Goal: Task Accomplishment & Management: Use online tool/utility

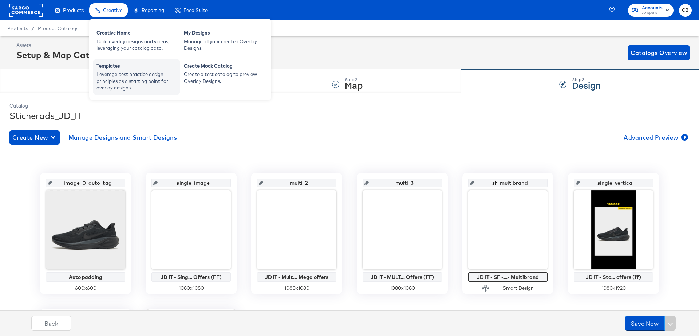
click at [130, 79] on div "Leverage best practice design principles as a starting point for overlay design…" at bounding box center [136, 81] width 80 height 20
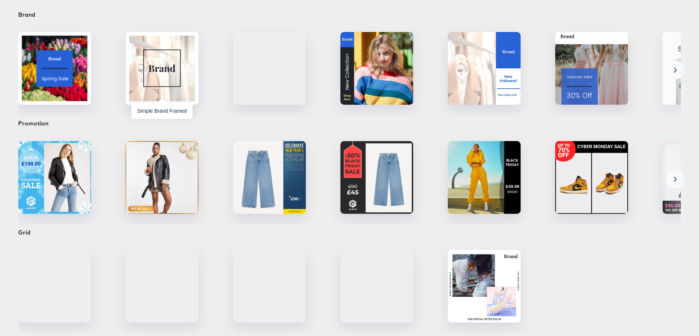
scroll to position [93, 0]
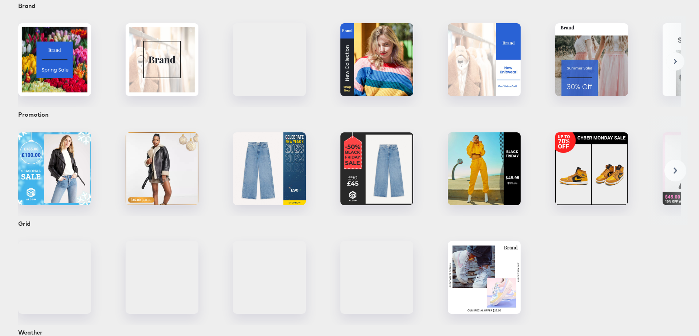
click at [677, 173] on circle at bounding box center [676, 171] width 22 height 22
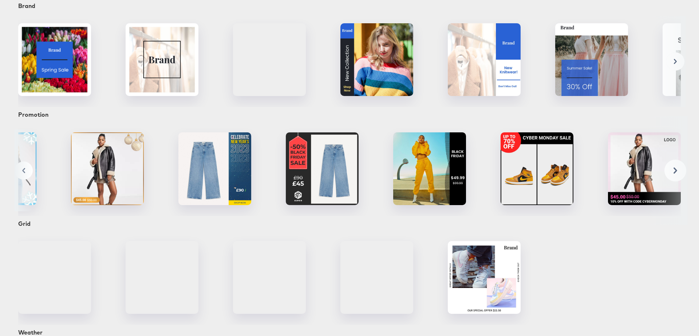
click at [677, 173] on circle at bounding box center [676, 171] width 22 height 22
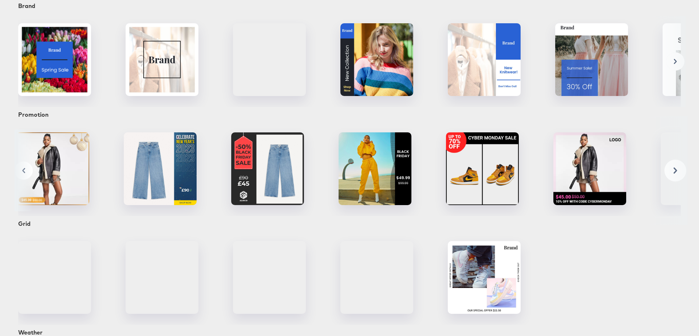
click at [677, 173] on circle at bounding box center [676, 171] width 22 height 22
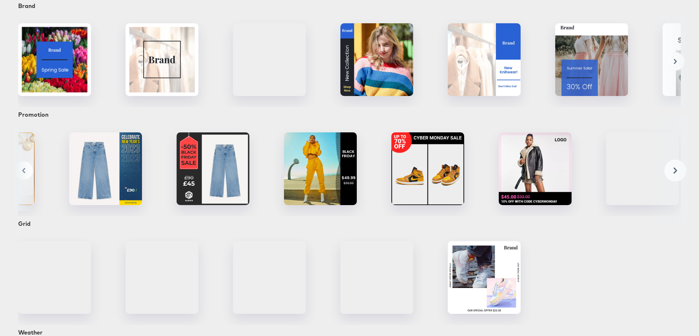
click at [677, 173] on circle at bounding box center [676, 171] width 22 height 22
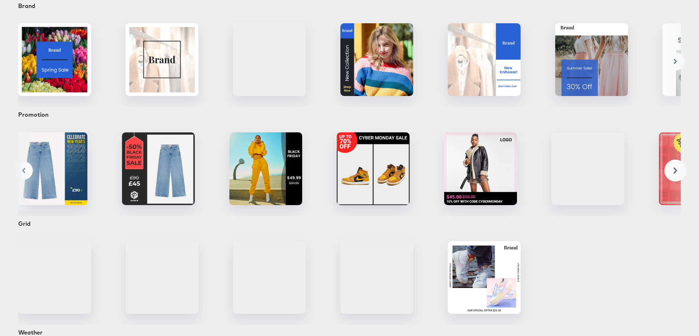
click at [677, 173] on circle at bounding box center [676, 171] width 22 height 22
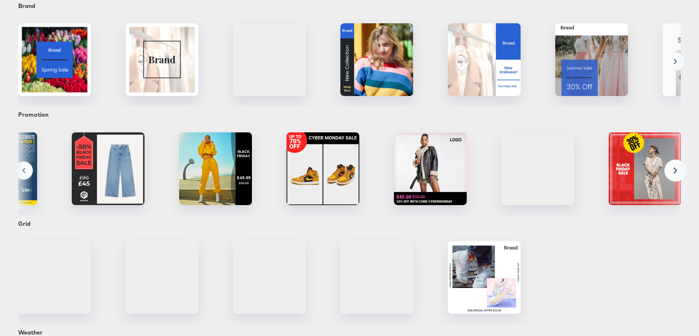
scroll to position [0, 273]
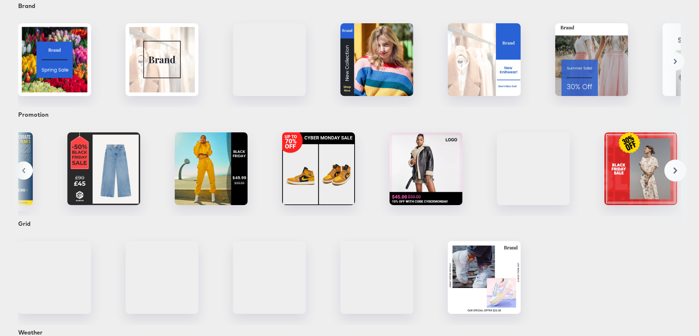
click at [677, 173] on circle at bounding box center [676, 171] width 22 height 22
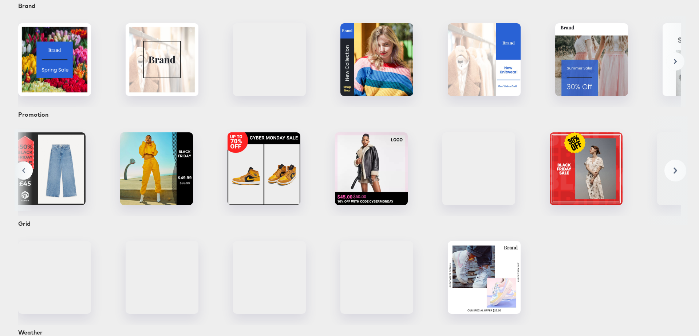
click at [677, 173] on circle at bounding box center [676, 171] width 22 height 22
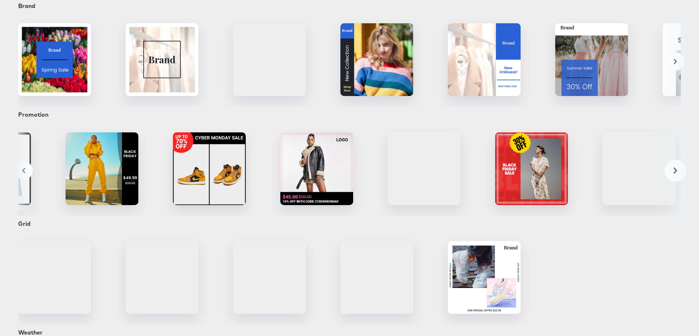
click at [677, 173] on circle at bounding box center [676, 171] width 22 height 22
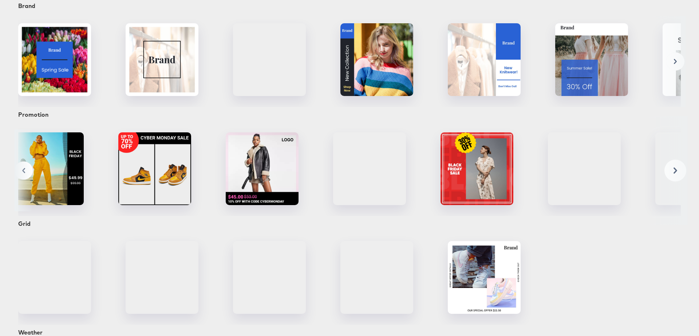
click at [677, 173] on circle at bounding box center [676, 171] width 22 height 22
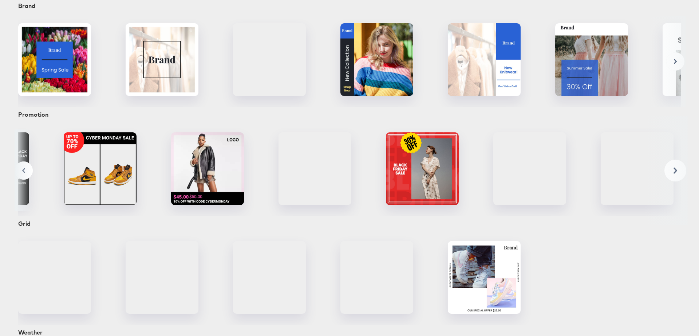
click at [677, 173] on circle at bounding box center [676, 171] width 22 height 22
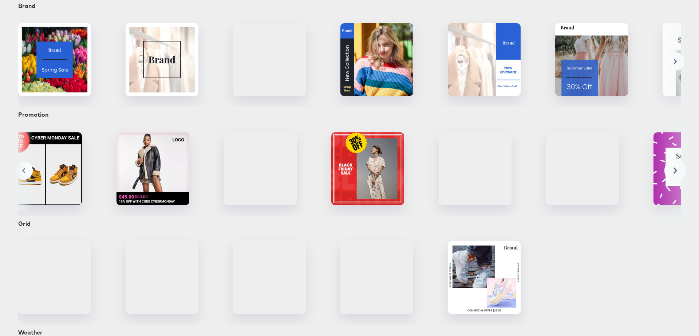
click at [677, 173] on circle at bounding box center [676, 171] width 22 height 22
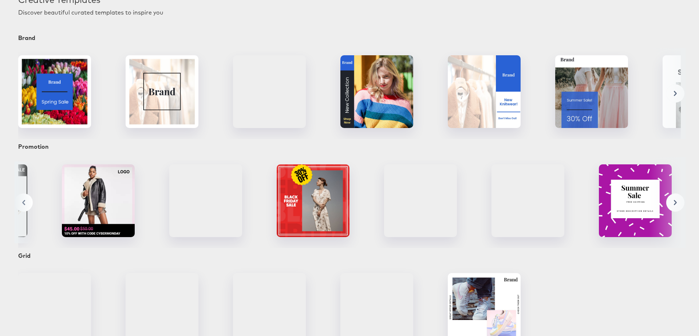
scroll to position [62, 0]
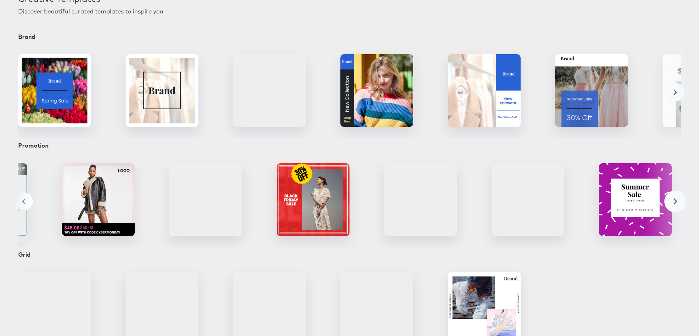
click at [674, 199] on icon at bounding box center [676, 201] width 4 height 6
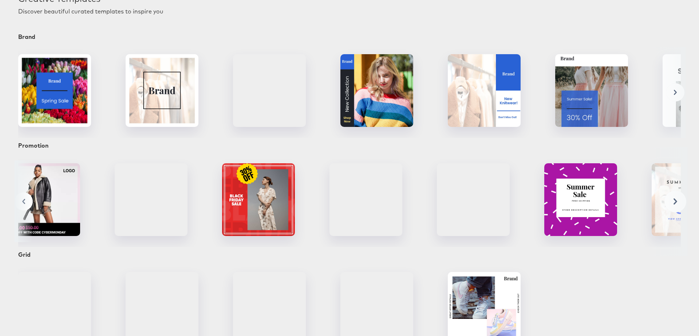
click at [674, 199] on icon at bounding box center [676, 201] width 4 height 6
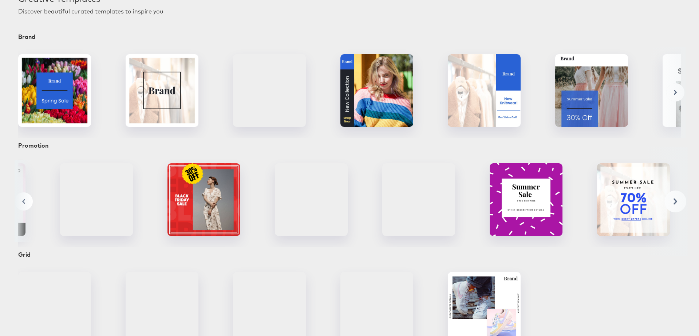
click at [674, 199] on icon at bounding box center [676, 201] width 4 height 6
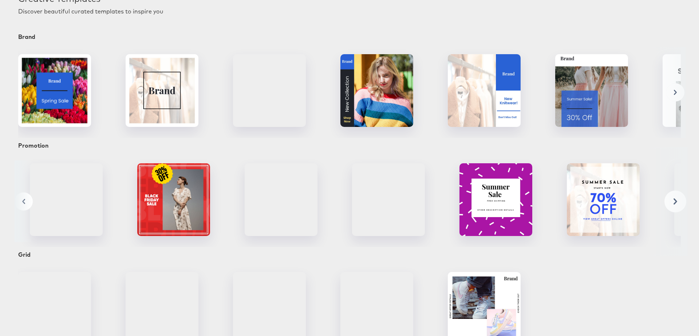
scroll to position [0, 765]
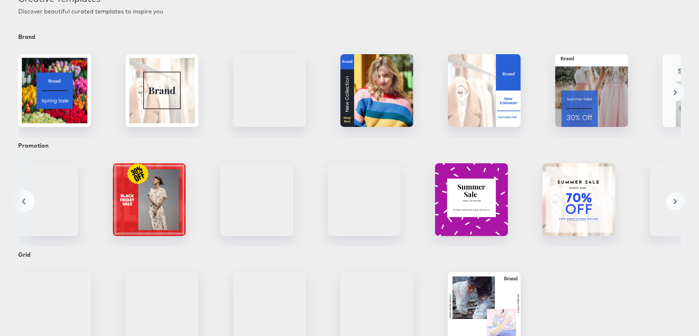
click at [23, 203] on button at bounding box center [24, 202] width 22 height 22
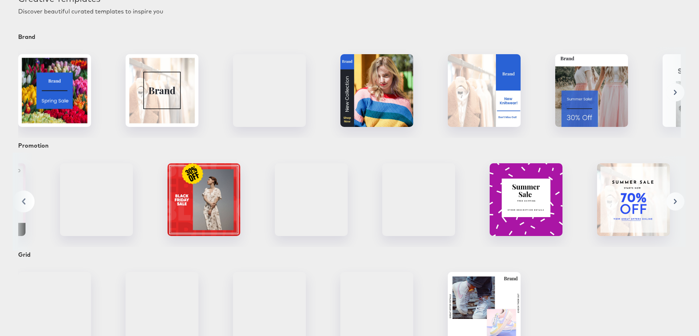
click at [23, 203] on button at bounding box center [24, 202] width 22 height 22
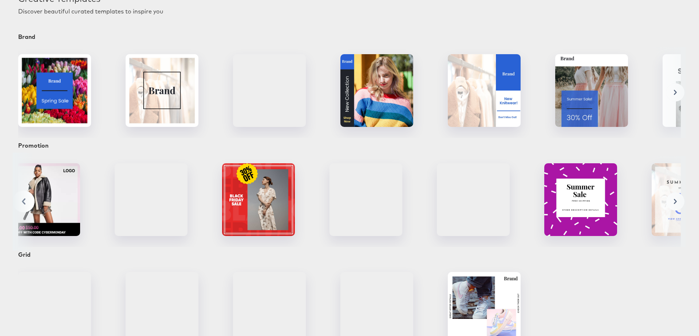
click at [23, 203] on button at bounding box center [24, 202] width 22 height 22
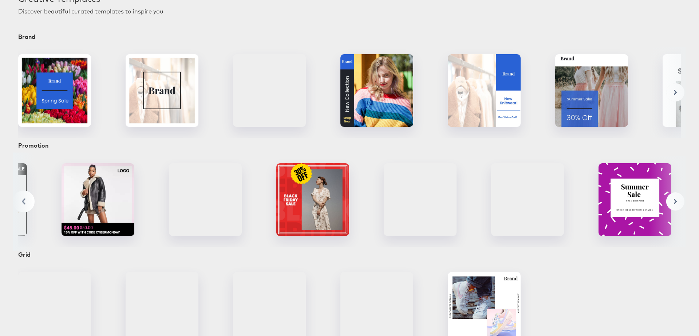
scroll to position [0, 601]
click at [23, 203] on button at bounding box center [24, 202] width 22 height 22
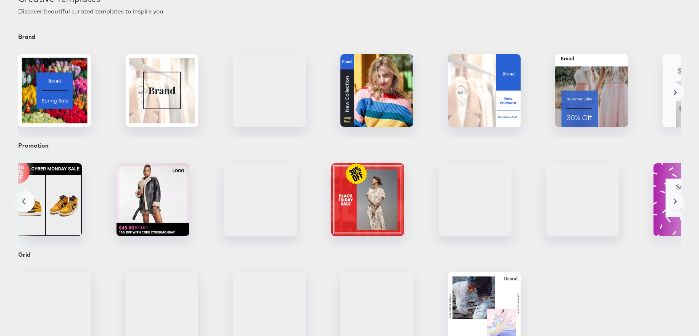
click at [23, 203] on button at bounding box center [24, 202] width 22 height 22
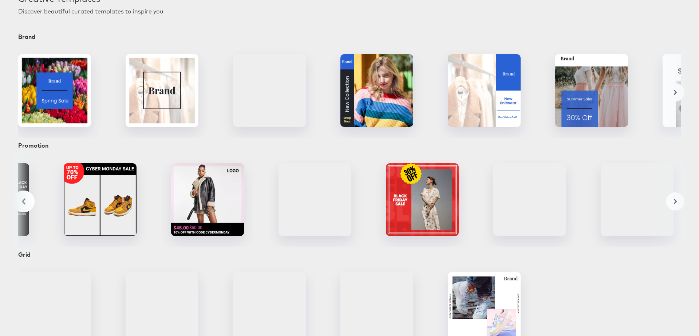
click at [23, 203] on button at bounding box center [24, 202] width 22 height 22
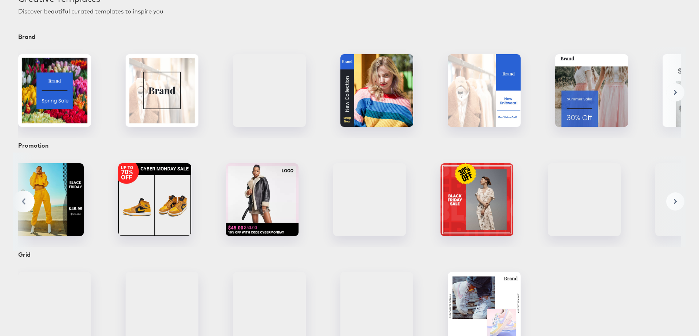
click at [23, 203] on button at bounding box center [24, 202] width 22 height 22
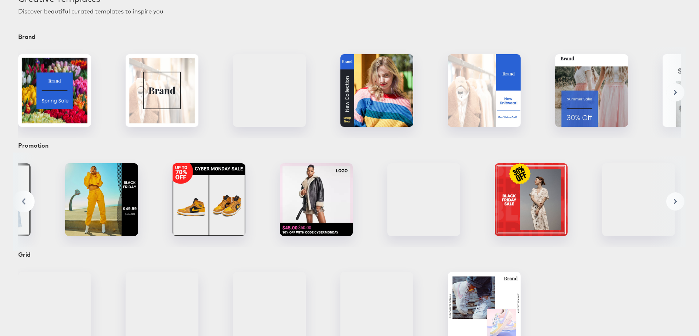
scroll to position [0, 382]
click at [23, 203] on button at bounding box center [24, 202] width 22 height 22
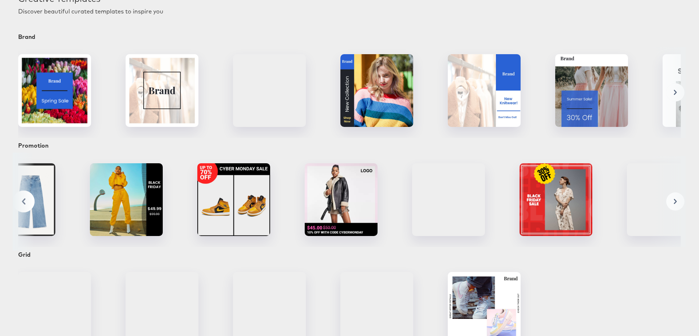
scroll to position [0, 328]
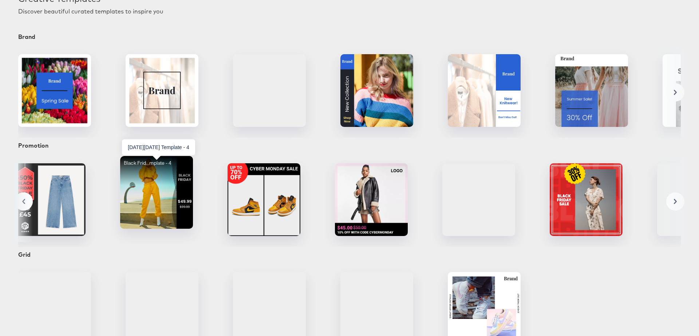
click at [163, 188] on div "Black Frid...mplate - 4" at bounding box center [156, 192] width 73 height 73
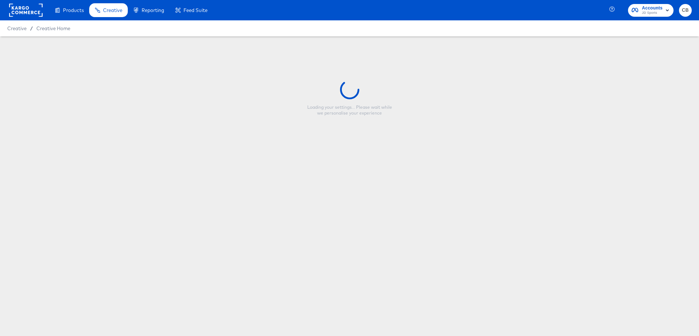
type input "[DATE][DATE] Template - 4"
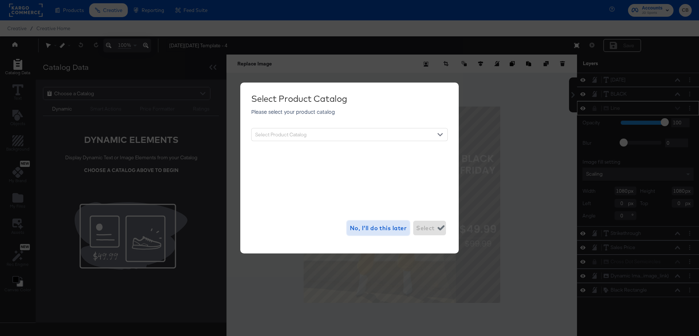
click at [375, 225] on span "No, I’ll do this later" at bounding box center [378, 228] width 57 height 10
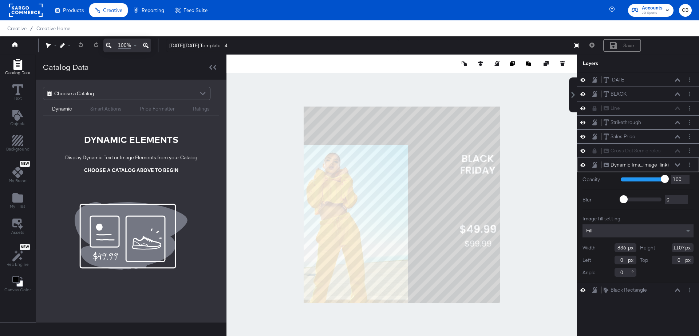
type input "-262"
type input "212"
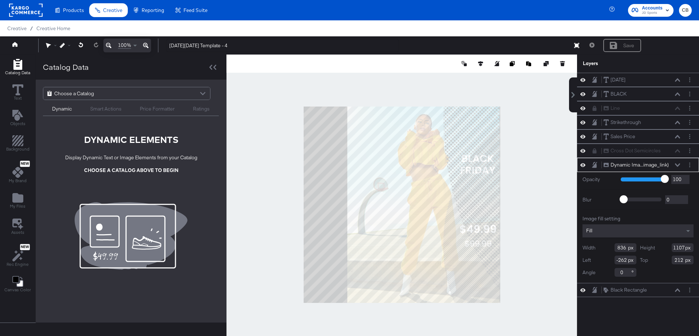
type input "240"
type input "0"
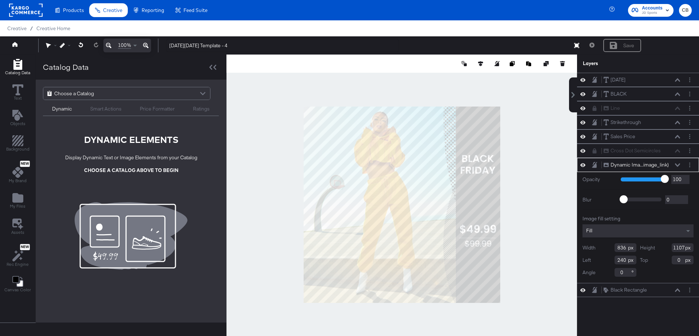
type input "0"
type input "-13"
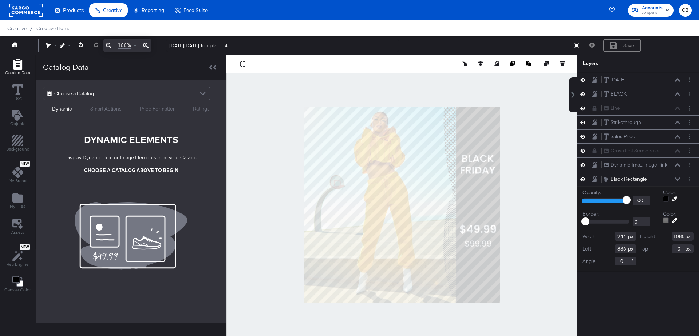
type input "330"
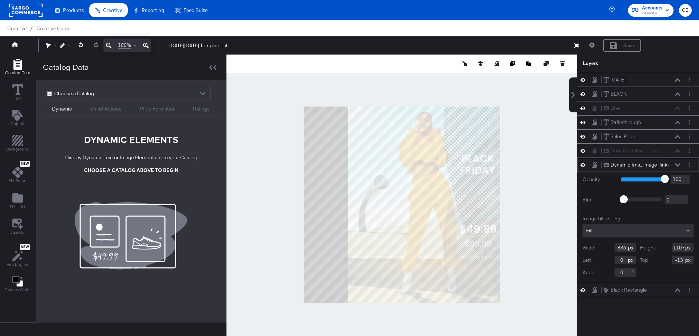
type input "244"
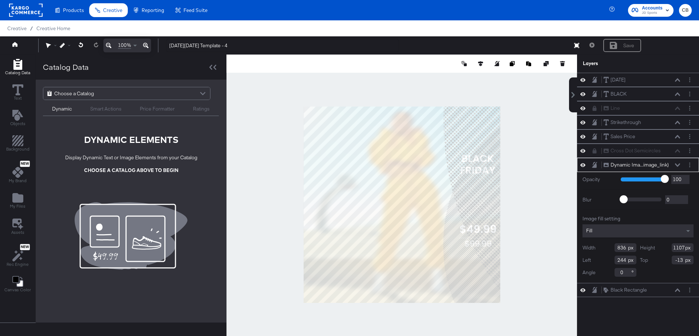
click at [302, 202] on div at bounding box center [401, 205] width 351 height 300
type input "1080"
type input "0"
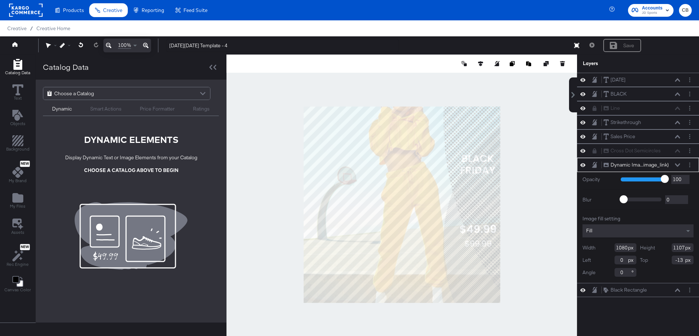
type input "885"
type input "907"
type input "195"
type input "187"
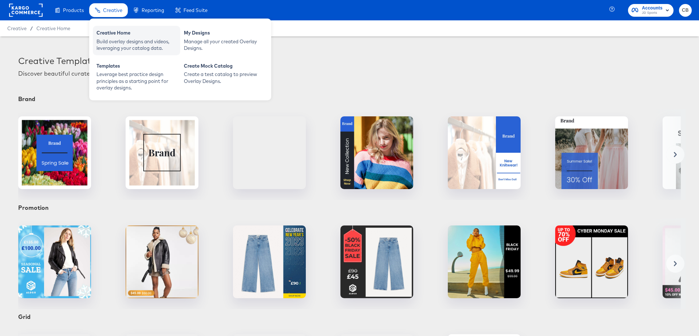
click at [118, 42] on div "Build overlay designs and videos, leveraging your catalog data." at bounding box center [136, 44] width 80 height 13
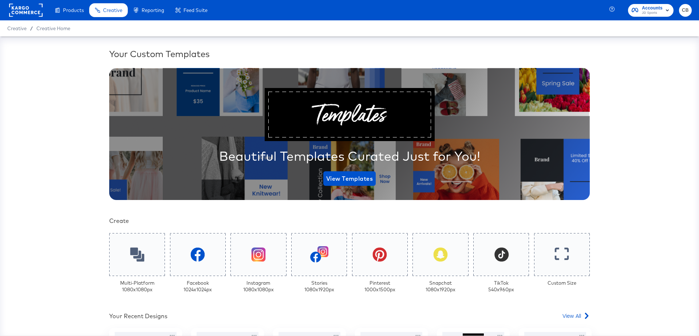
scroll to position [144, 0]
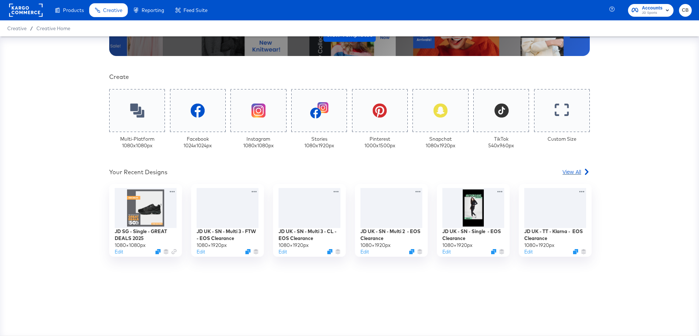
click at [572, 176] on link "View All" at bounding box center [576, 173] width 27 height 11
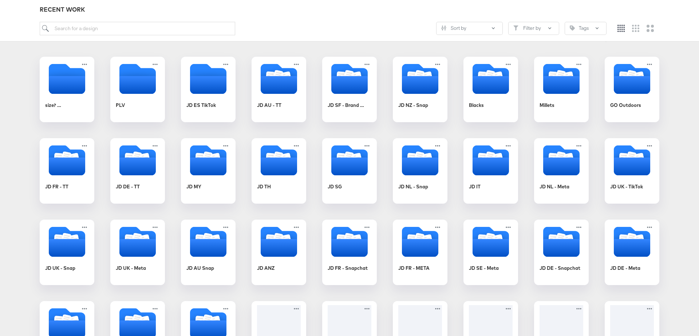
scroll to position [102, 0]
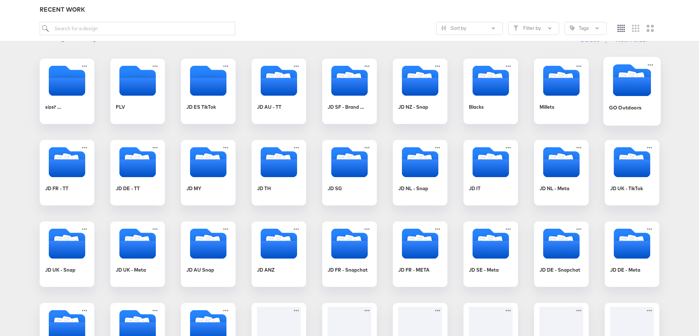
click at [620, 94] on icon "Folder" at bounding box center [632, 86] width 38 height 19
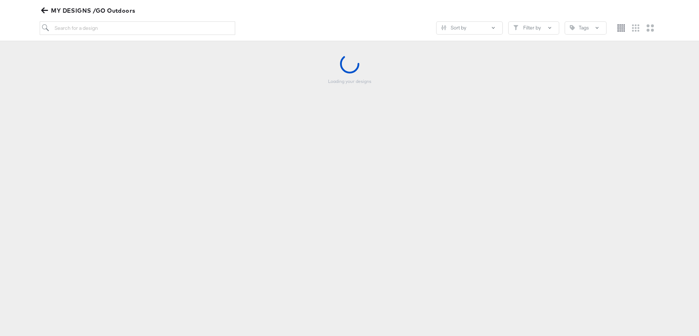
scroll to position [83, 0]
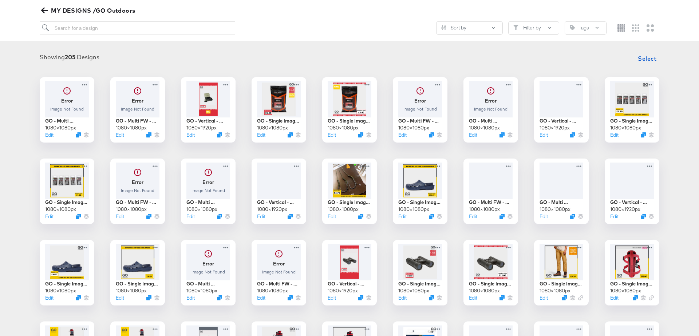
click at [43, 10] on icon "button" at bounding box center [44, 11] width 7 height 6
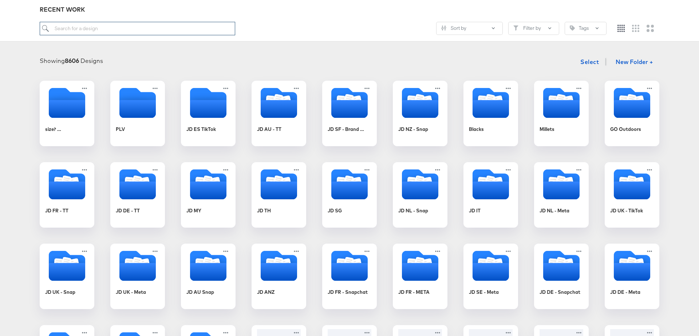
click at [107, 30] on input "search" at bounding box center [138, 28] width 196 height 13
type input "DE"
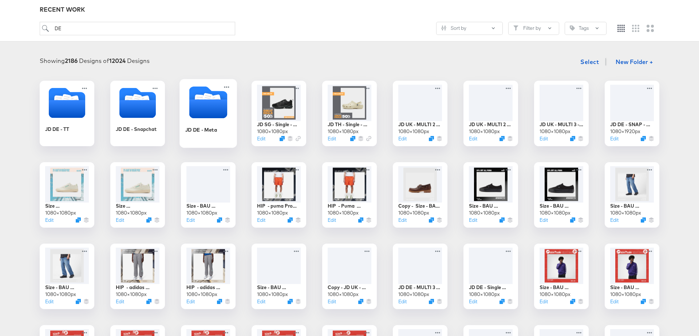
click at [207, 109] on icon "Folder" at bounding box center [208, 108] width 38 height 19
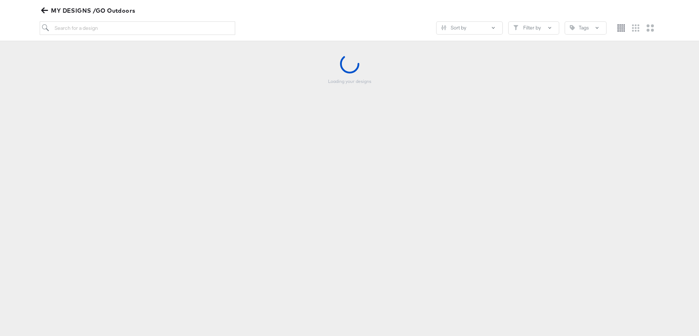
scroll to position [80, 0]
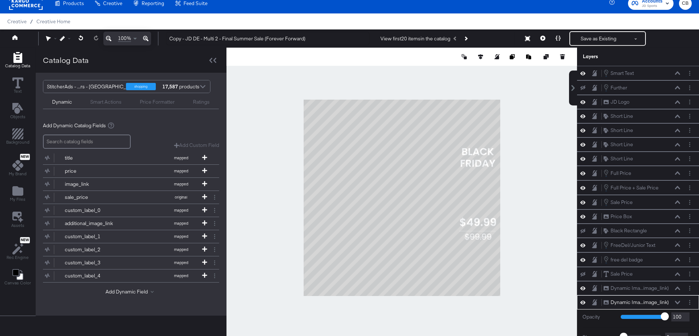
scroll to position [106, 0]
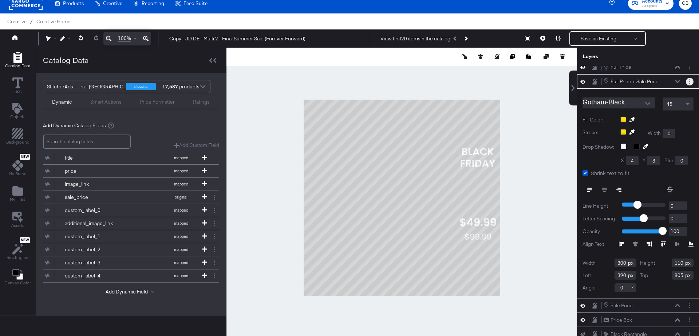
click at [691, 79] on button "Layer Options" at bounding box center [690, 82] width 8 height 8
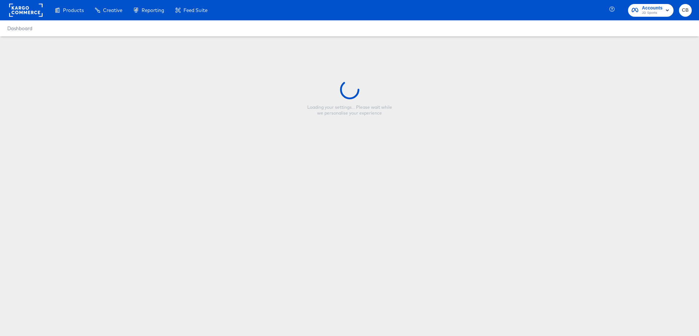
type input "Copy - JD DE - Multi 2 - Final Summer Sale (Forever Forward)"
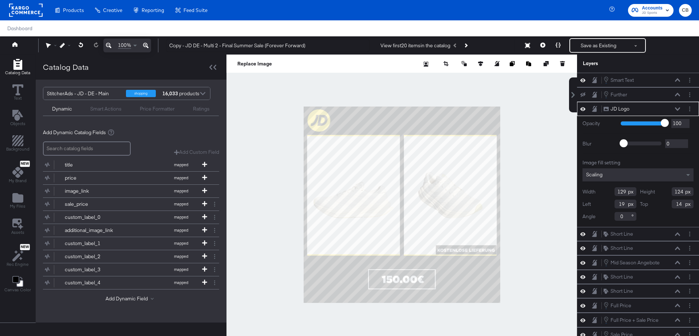
scroll to position [7, 0]
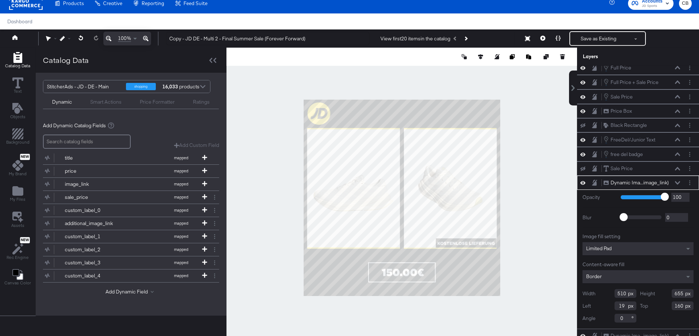
click at [523, 193] on div at bounding box center [401, 198] width 351 height 300
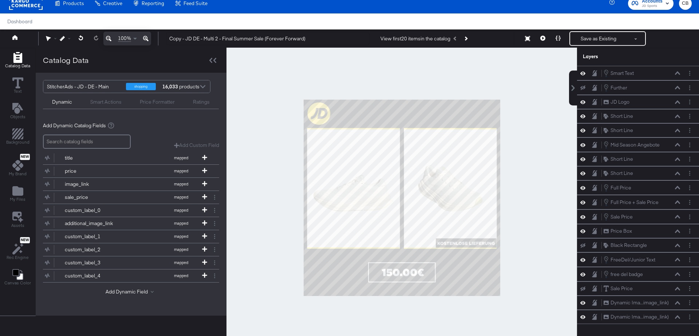
scroll to position [0, 0]
click at [202, 86] on div at bounding box center [202, 87] width 11 height 13
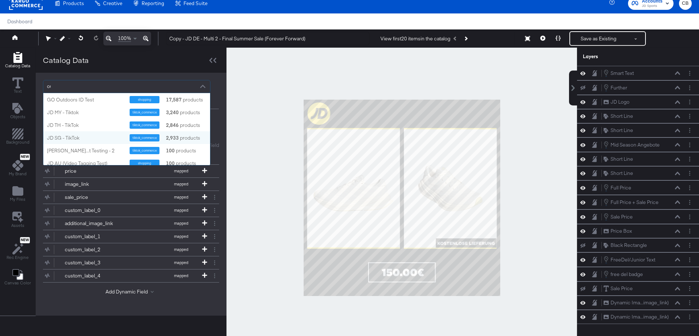
scroll to position [51, 167]
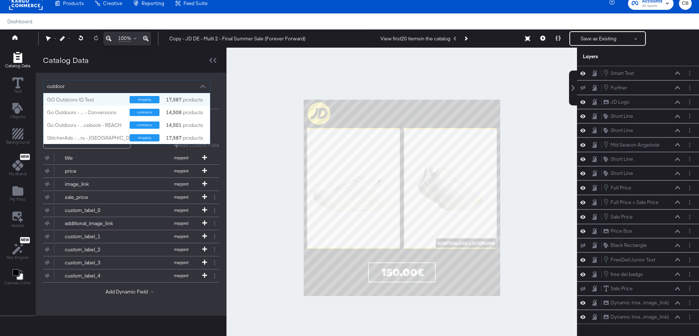
type input "outdoors"
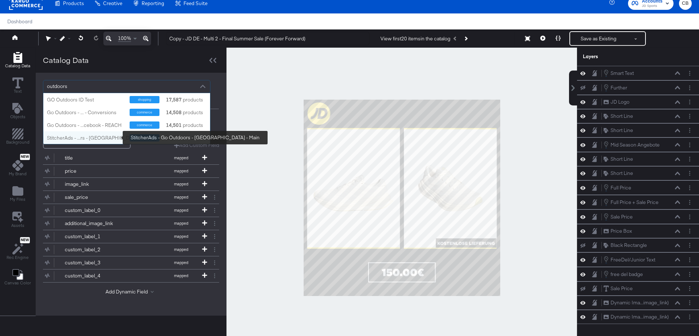
click at [83, 138] on div "StitcherAds - ...rs - UK - Main" at bounding box center [100, 138] width 107 height 7
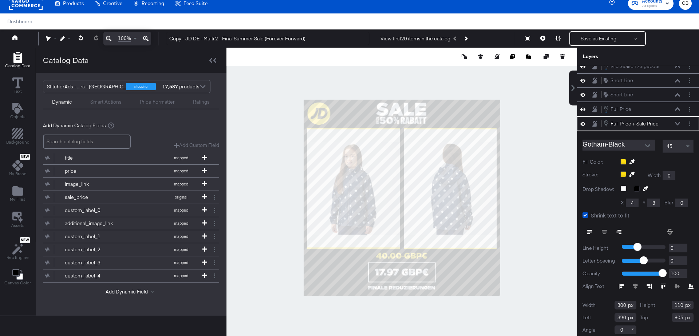
scroll to position [0, 0]
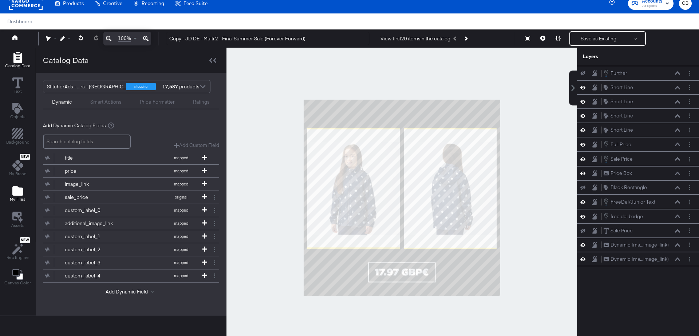
click at [16, 193] on icon "Add Files" at bounding box center [17, 190] width 11 height 9
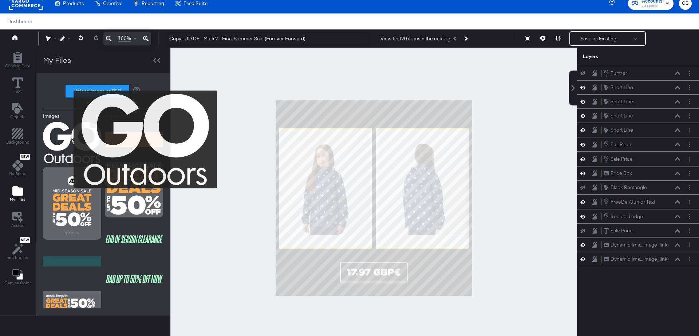
click at [69, 139] on img at bounding box center [72, 143] width 58 height 42
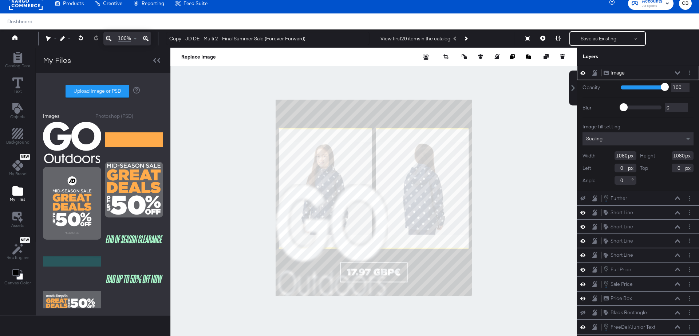
type input "618"
type input "463"
type input "132"
type input "102"
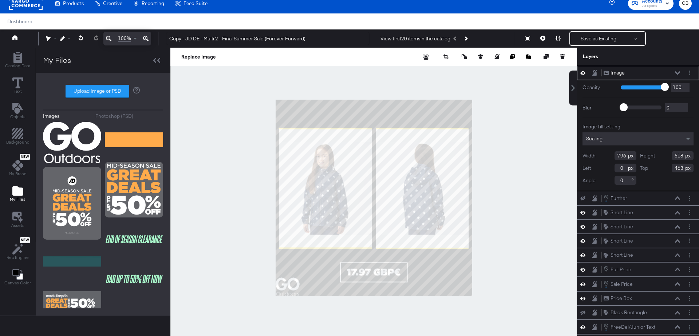
type input "979"
type input "19"
type input "419"
type input "30"
type input "27"
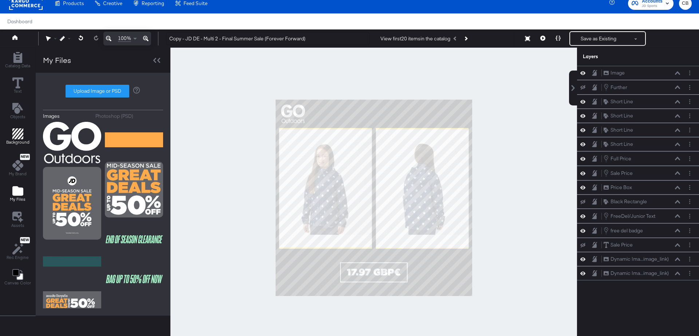
click at [12, 137] on icon "Add Rectangle" at bounding box center [17, 134] width 11 height 11
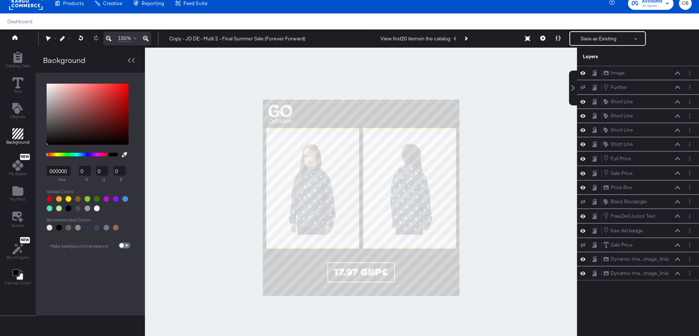
click at [54, 171] on input "000000" at bounding box center [59, 171] width 24 height 10
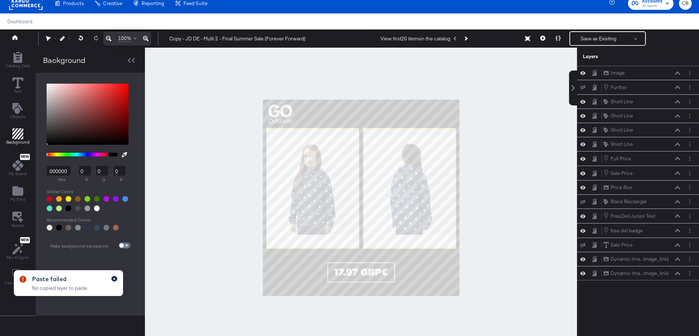
click at [115, 278] on icon "button" at bounding box center [114, 279] width 3 height 4
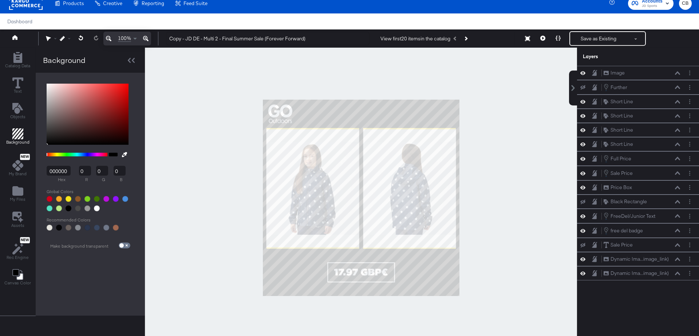
click at [59, 171] on input "000000" at bounding box center [59, 171] width 24 height 10
paste input "53565A"
type input "53565A"
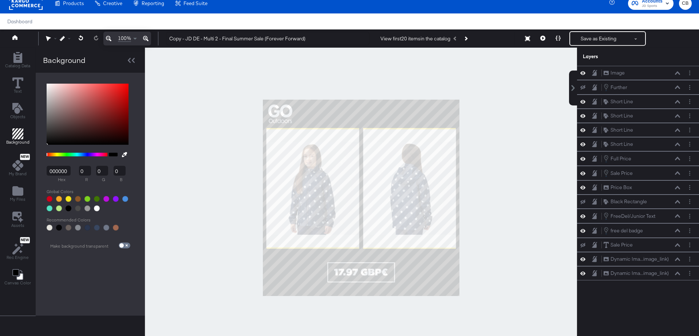
type input "83"
type input "86"
type input "90"
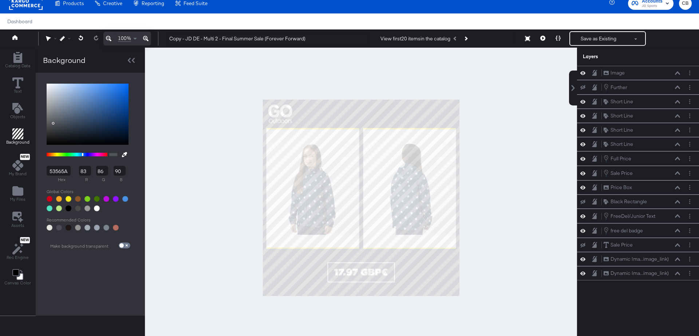
type input "53565A"
click at [517, 185] on div at bounding box center [361, 198] width 432 height 300
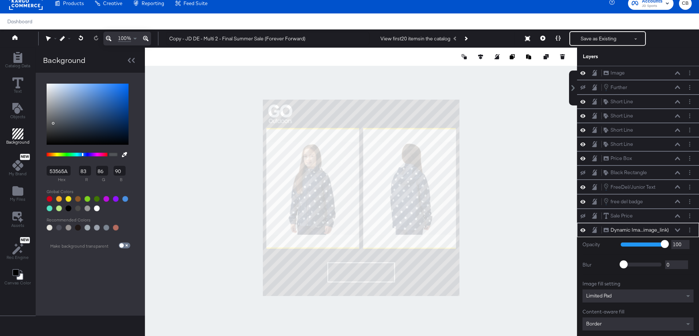
scroll to position [36, 0]
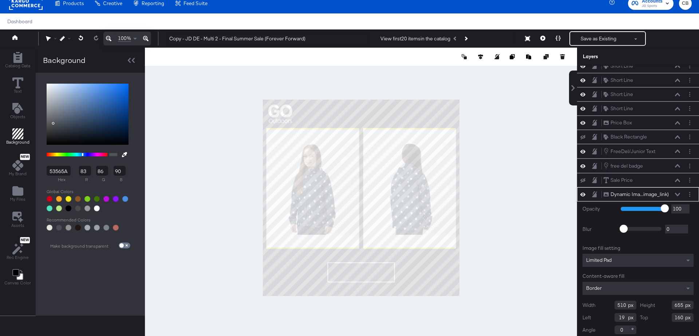
click at [622, 259] on div "Limited Pad" at bounding box center [638, 260] width 111 height 13
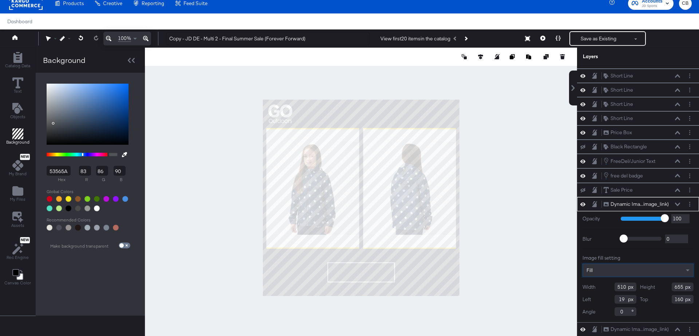
scroll to position [22, 0]
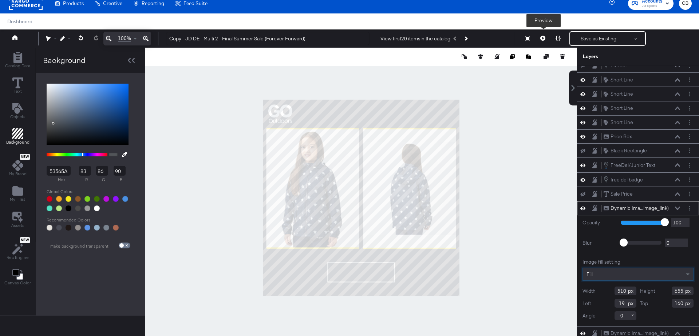
click at [542, 39] on icon at bounding box center [542, 38] width 5 height 5
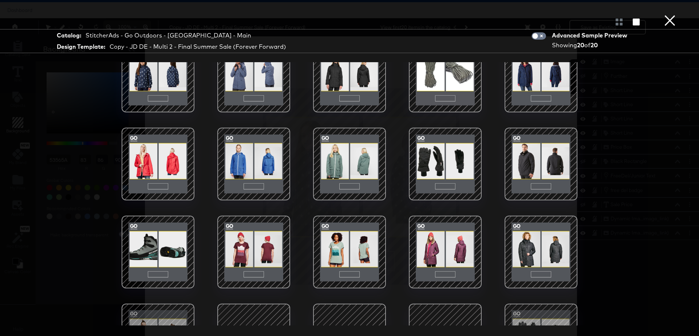
scroll to position [0, 0]
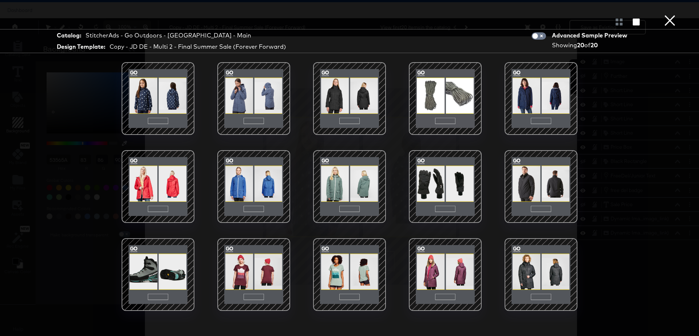
click at [536, 182] on div at bounding box center [541, 187] width 62 height 62
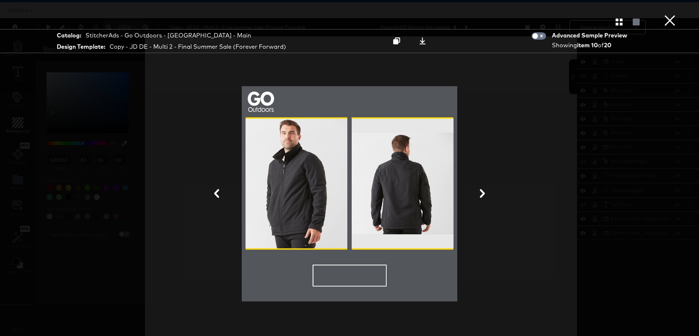
click at [670, 15] on button "×" at bounding box center [670, 7] width 15 height 15
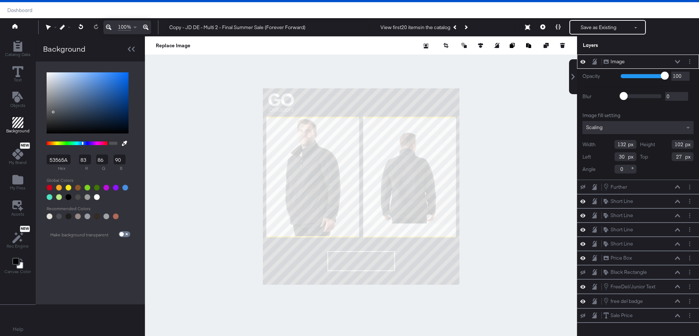
type input "141"
click at [473, 150] on div at bounding box center [361, 186] width 432 height 300
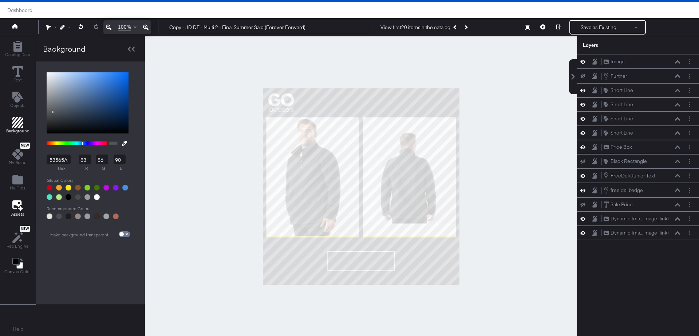
click at [12, 207] on icon at bounding box center [17, 205] width 11 height 11
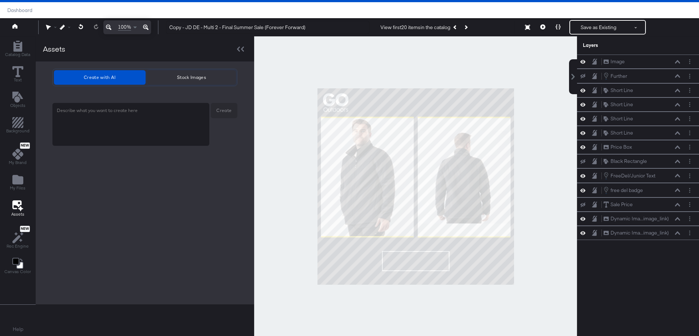
click at [193, 74] on span "Stock Images" at bounding box center [191, 78] width 83 height 8
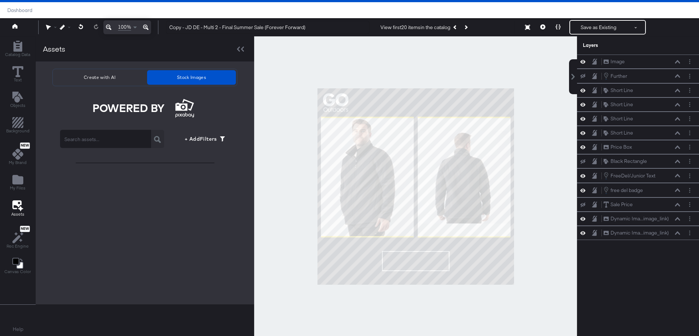
click at [107, 142] on input "text" at bounding box center [105, 136] width 91 height 20
type input "countryside"
click at [154, 140] on icon "button" at bounding box center [157, 139] width 7 height 7
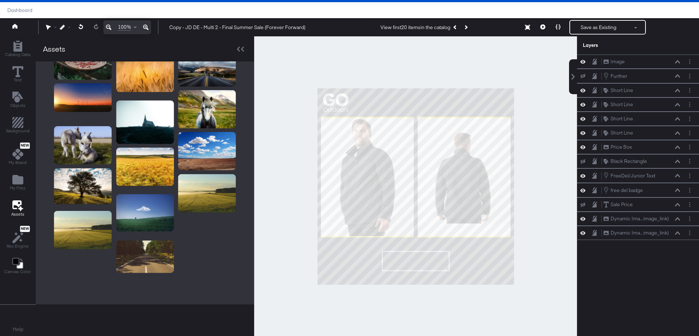
scroll to position [259, 0]
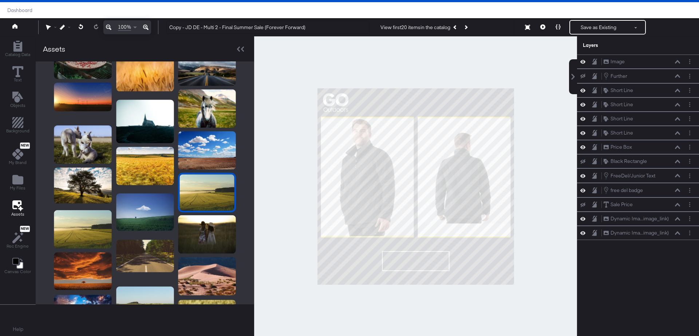
click at [208, 194] on img at bounding box center [207, 192] width 55 height 36
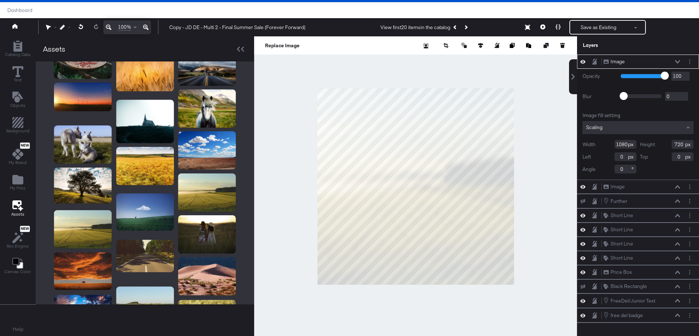
click at [415, 285] on div at bounding box center [415, 186] width 323 height 300
type input "1081"
type input "95"
type input "92"
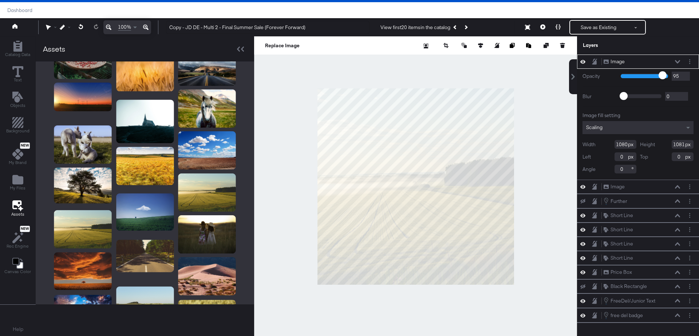
type input "92"
type input "90"
type input "87"
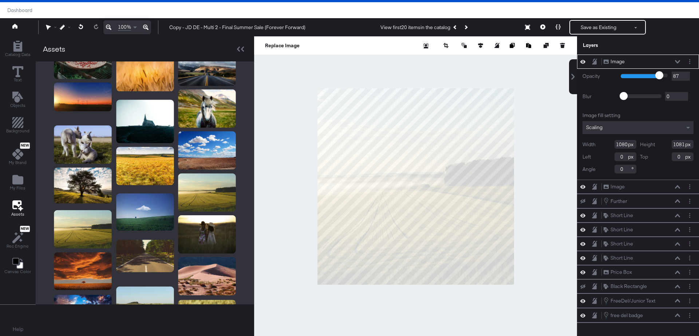
type input "75"
type input "71"
type input "67"
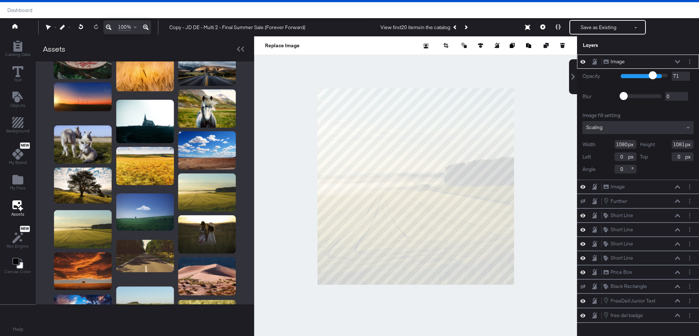
type input "67"
type input "64"
type input "59"
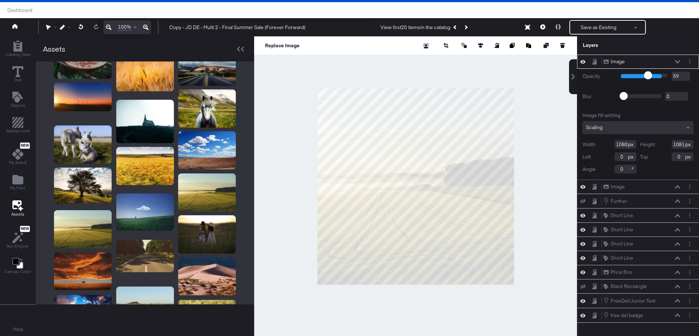
type input "58"
type input "57"
type input "56"
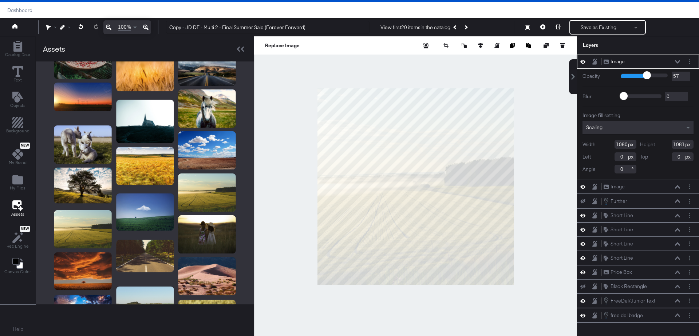
type input "56"
type input "55"
type input "54"
drag, startPoint x: 665, startPoint y: 74, endPoint x: 642, endPoint y: 75, distance: 23.3
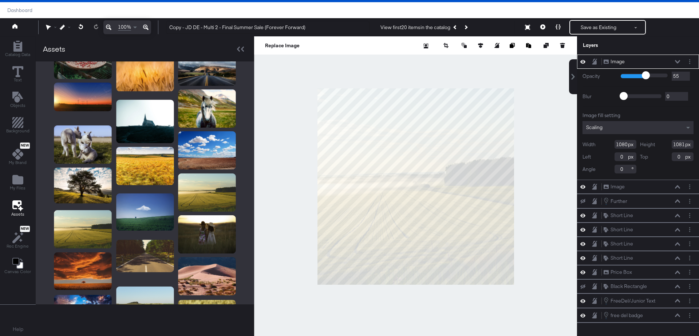
click at [645, 76] on input "range" at bounding box center [644, 75] width 47 height 5
type input "54"
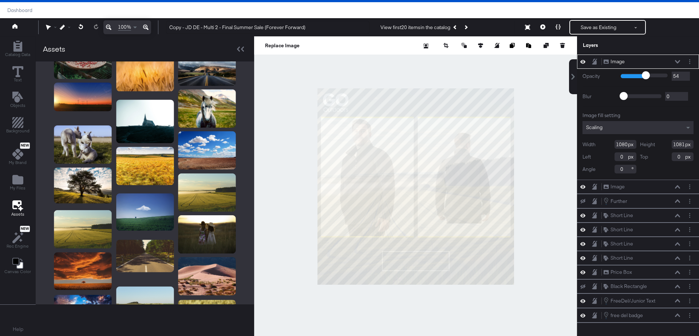
type input "55"
type input "60"
type input "62"
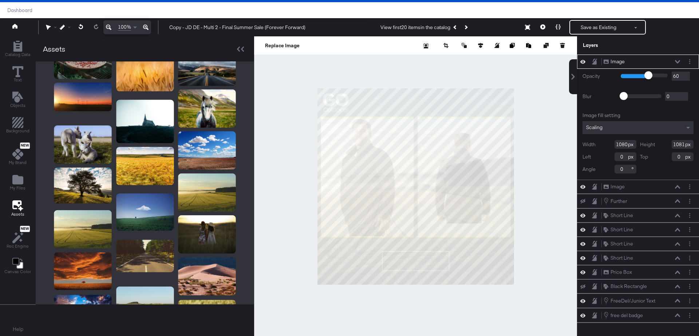
type input "62"
type input "64"
type input "65"
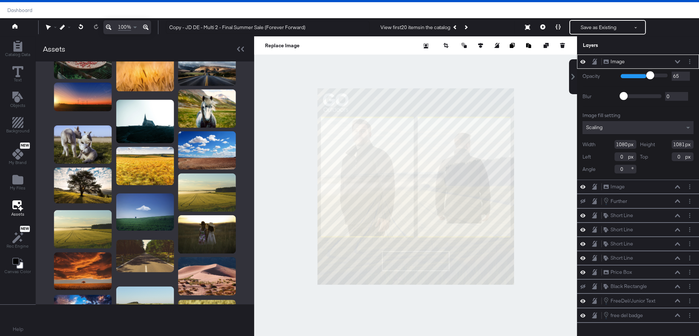
type input "66"
type input "67"
type input "68"
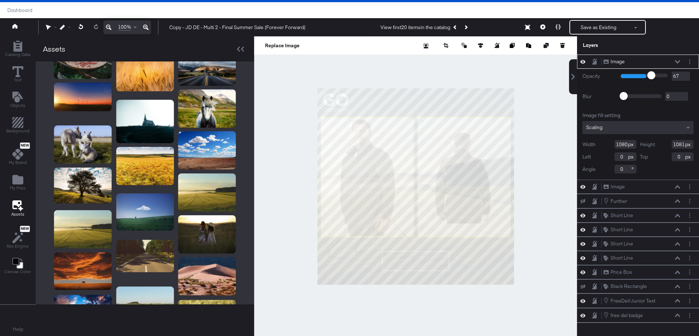
type input "68"
type input "69"
type input "70"
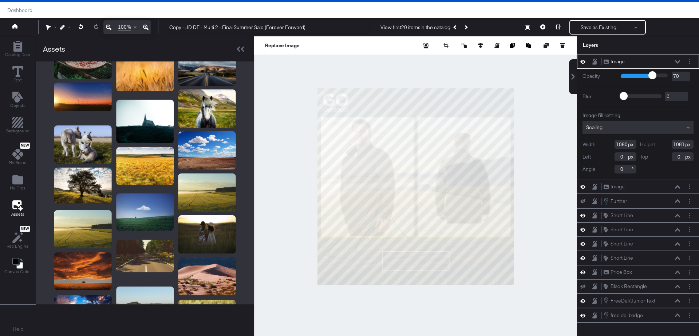
type input "71"
type input "72"
type input "73"
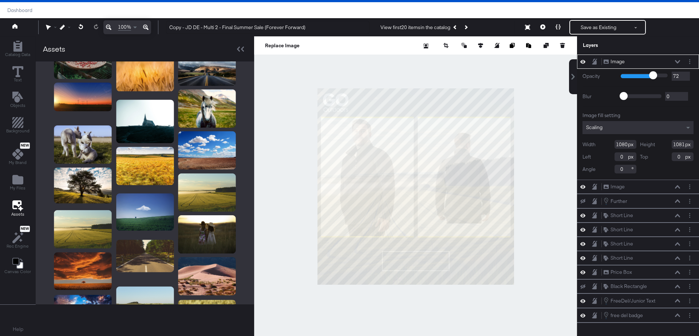
type input "73"
type input "77"
type input "78"
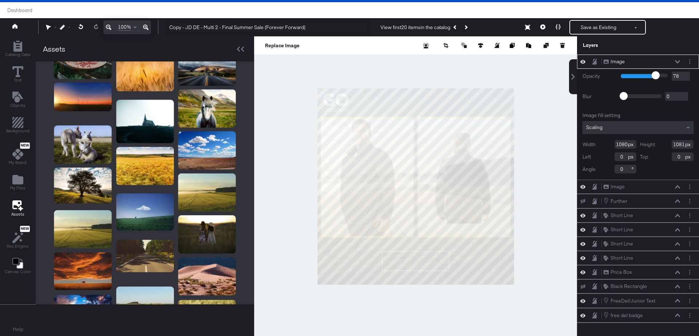
type input "79"
drag, startPoint x: 645, startPoint y: 73, endPoint x: 656, endPoint y: 74, distance: 11.0
click at [656, 74] on input "range" at bounding box center [644, 75] width 47 height 5
type input "84"
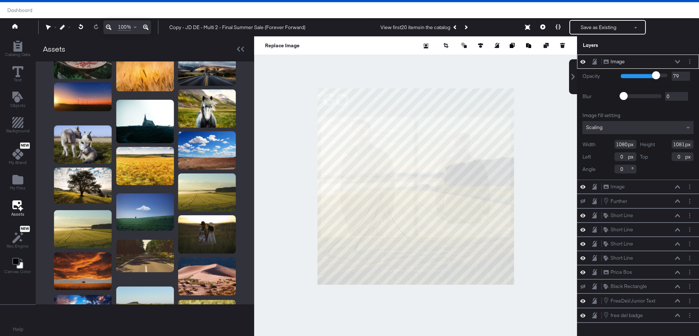
type input "84"
type input "90"
type input "100"
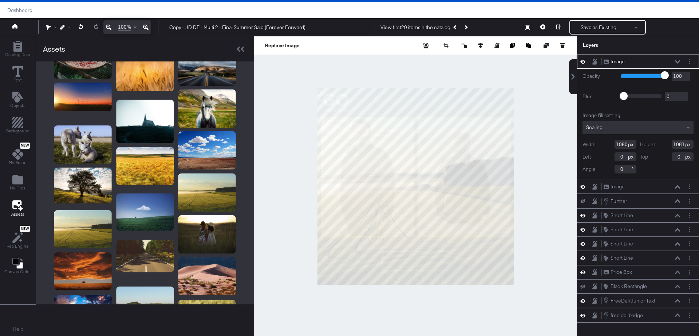
drag, startPoint x: 657, startPoint y: 74, endPoint x: 669, endPoint y: 76, distance: 12.5
type input "100"
click at [668, 76] on input "range" at bounding box center [644, 75] width 47 height 5
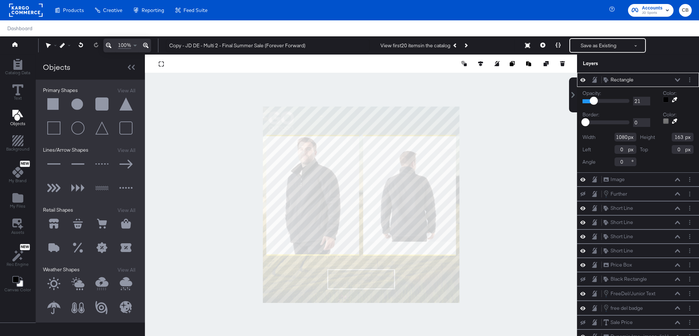
scroll to position [18, 0]
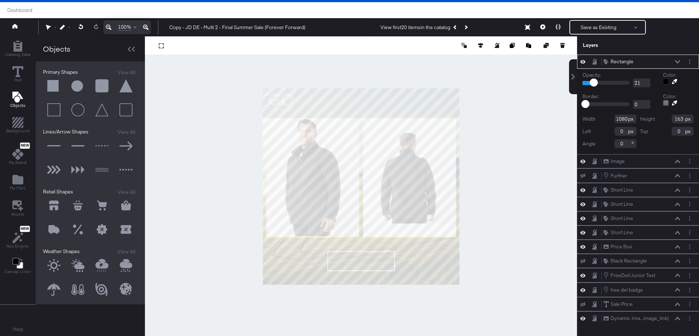
type input "23"
type input "26"
type input "28"
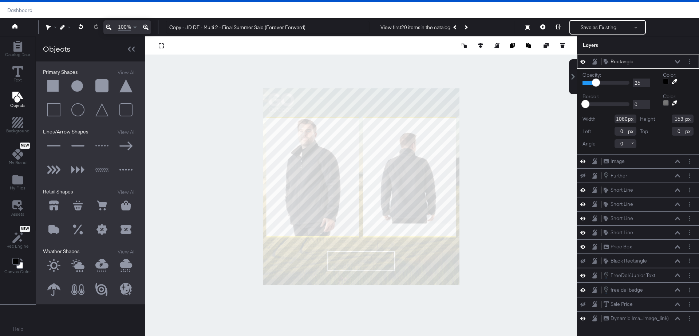
type input "28"
type input "29"
type input "30"
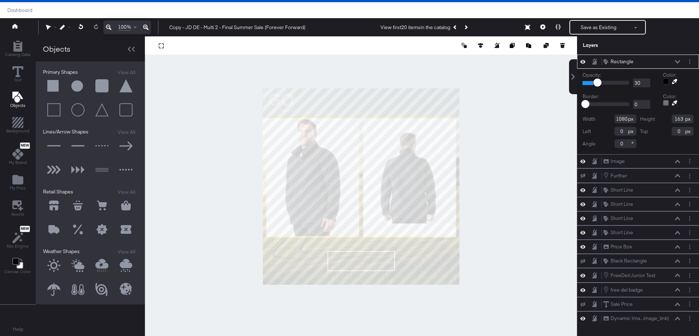
type input "31"
type input "32"
type input "33"
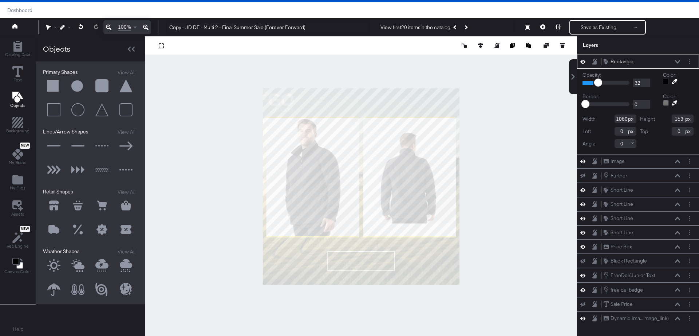
type input "33"
type input "34"
type input "36"
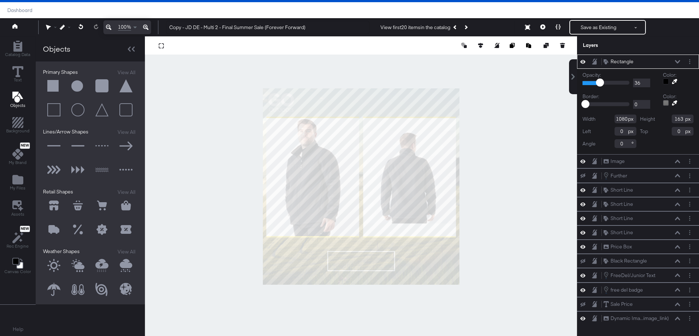
type input "37"
type input "38"
type input "39"
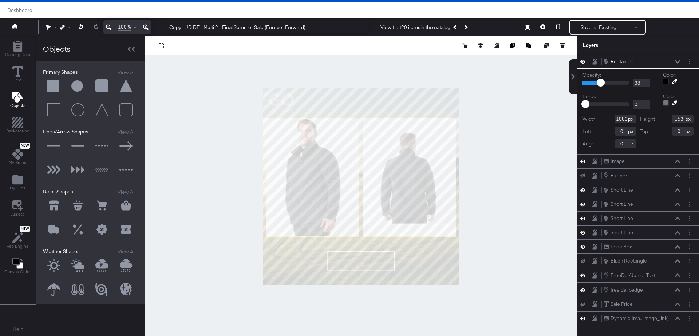
type input "39"
type input "40"
drag, startPoint x: 594, startPoint y: 83, endPoint x: 602, endPoint y: 83, distance: 7.3
type input "40"
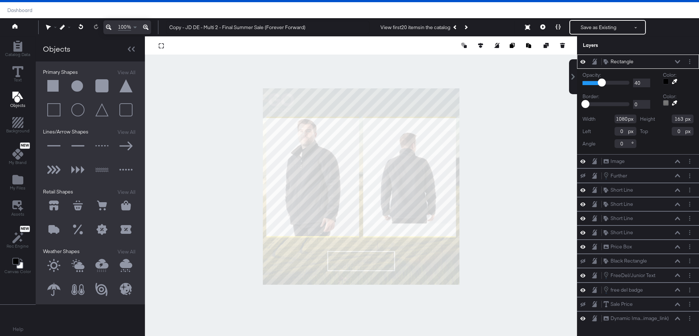
click at [602, 83] on input "range" at bounding box center [606, 83] width 47 height 4
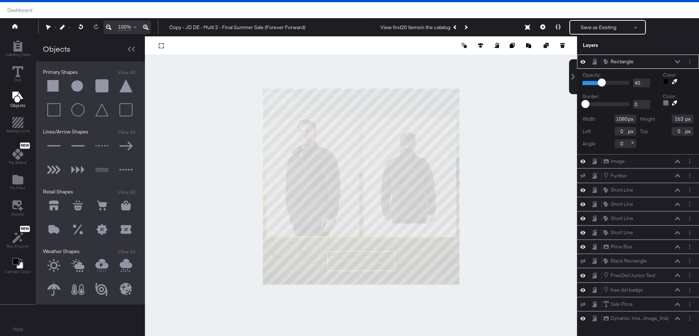
click at [357, 286] on div at bounding box center [361, 186] width 432 height 300
type input "1081"
click at [465, 46] on icon at bounding box center [464, 45] width 5 height 5
click at [451, 91] on button "Move Backward" at bounding box center [445, 90] width 56 height 14
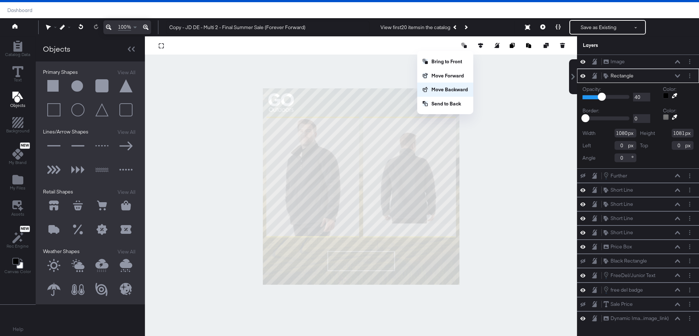
click at [451, 91] on button "Move Backward" at bounding box center [445, 90] width 56 height 14
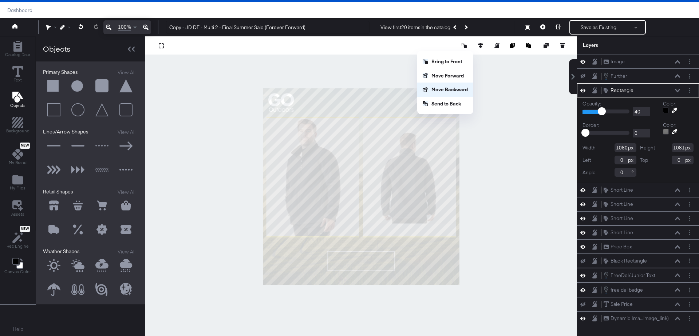
click at [451, 91] on button "Move Backward" at bounding box center [445, 90] width 56 height 14
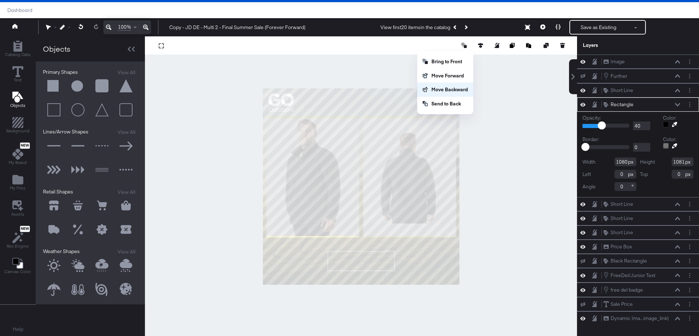
click at [451, 91] on button "Move Backward" at bounding box center [445, 90] width 56 height 14
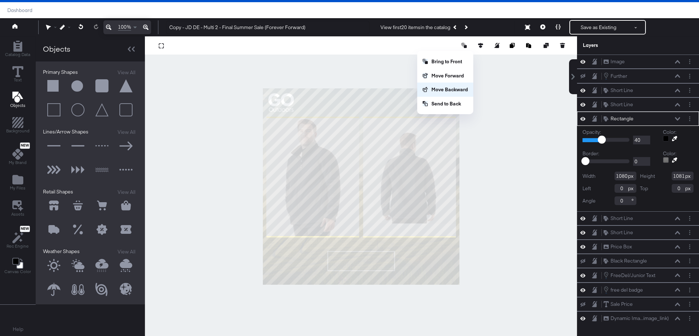
click at [451, 91] on button "Move Backward" at bounding box center [445, 90] width 56 height 14
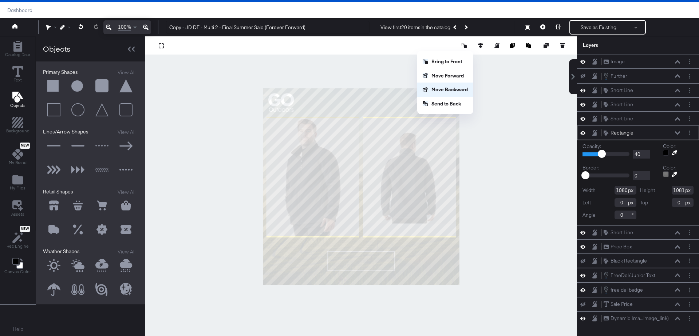
click at [451, 91] on button "Move Backward" at bounding box center [445, 90] width 56 height 14
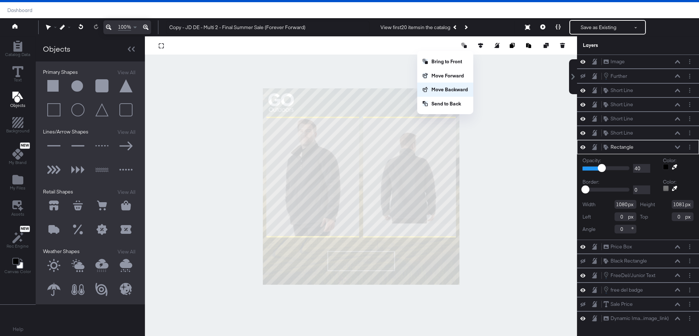
click at [451, 91] on button "Move Backward" at bounding box center [445, 90] width 56 height 14
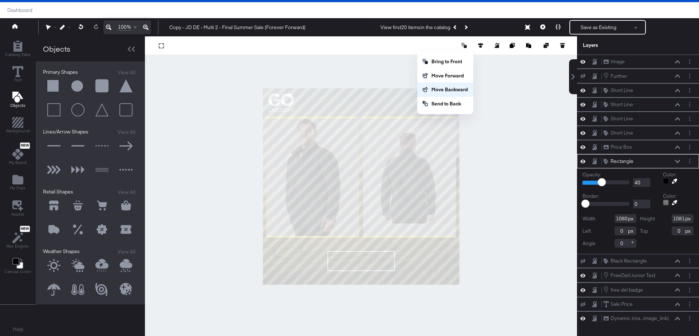
click at [451, 91] on button "Move Backward" at bounding box center [445, 90] width 56 height 14
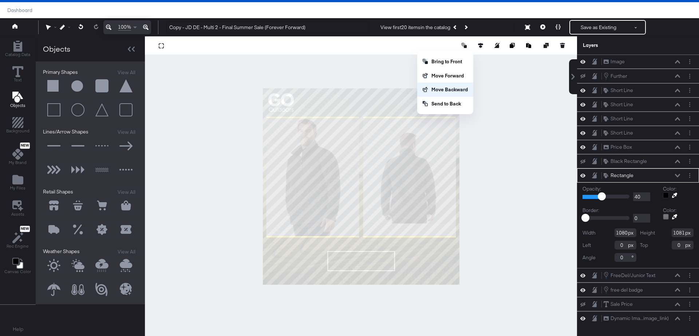
click at [451, 91] on button "Move Backward" at bounding box center [445, 90] width 56 height 14
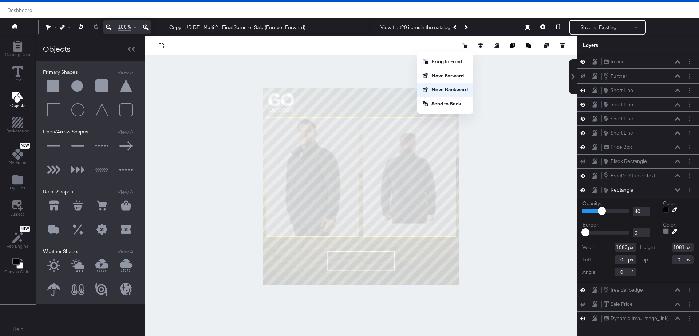
click at [451, 91] on button "Move Backward" at bounding box center [445, 90] width 56 height 14
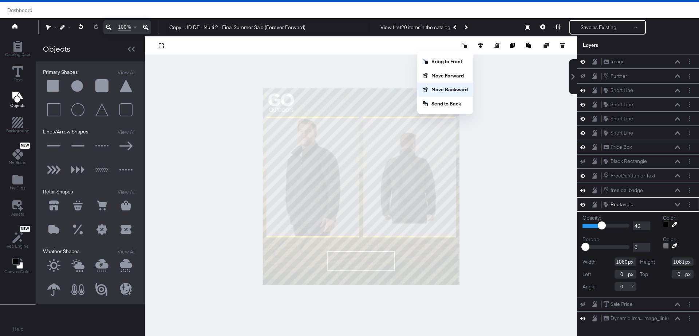
click at [451, 91] on button "Move Backward" at bounding box center [445, 90] width 56 height 14
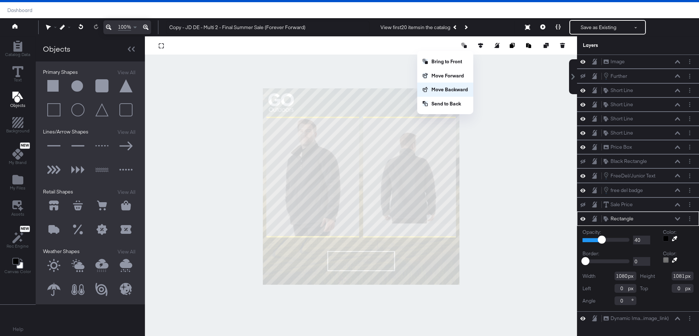
click at [451, 91] on button "Move Backward" at bounding box center [445, 90] width 56 height 14
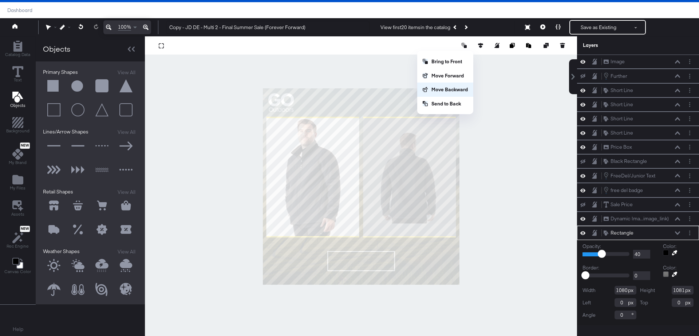
click at [451, 91] on button "Move Backward" at bounding box center [445, 90] width 56 height 14
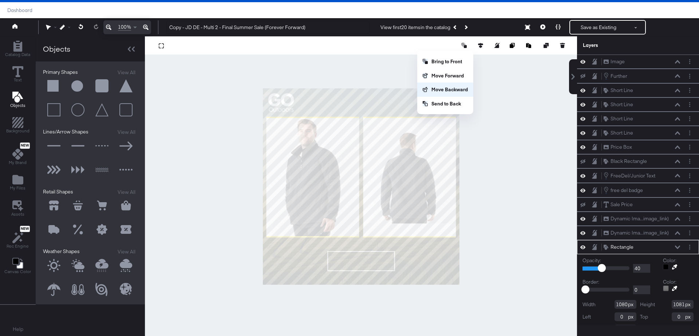
scroll to position [10, 0]
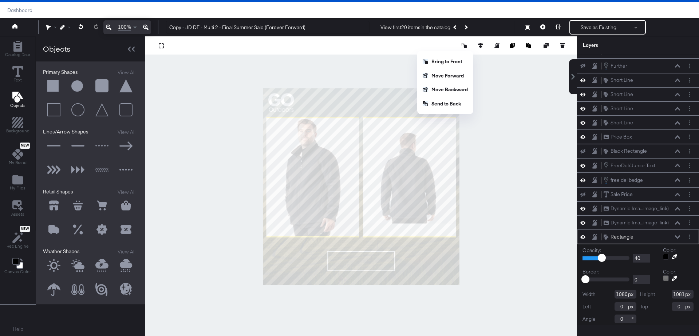
click at [491, 182] on div at bounding box center [361, 186] width 432 height 300
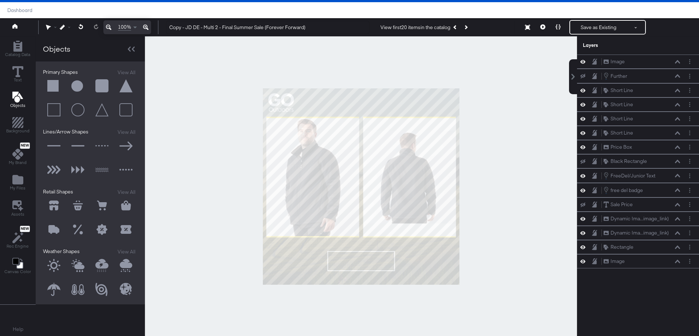
scroll to position [0, 0]
click at [19, 202] on icon at bounding box center [17, 205] width 11 height 11
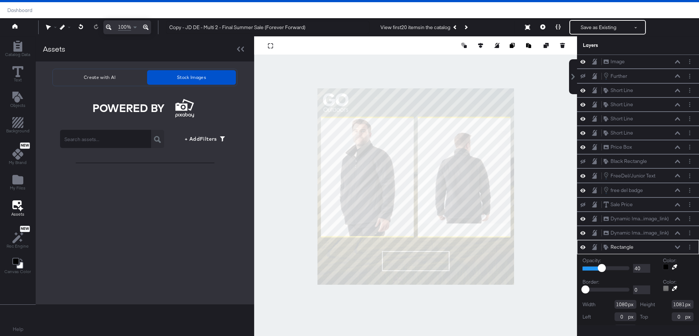
scroll to position [10, 0]
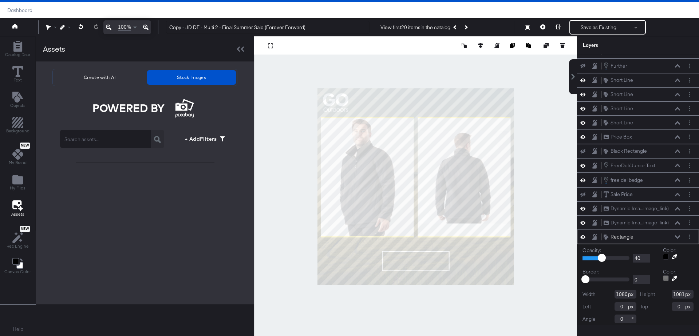
type input "51"
type input "1030"
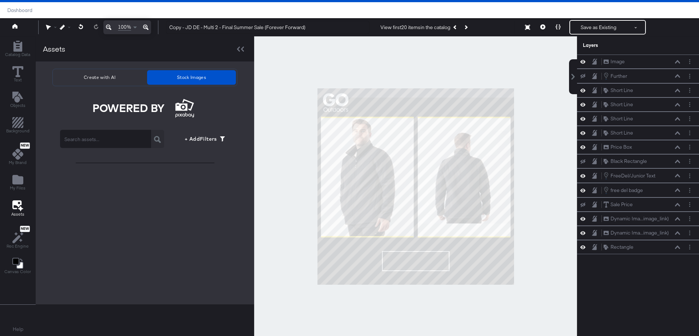
scroll to position [0, 0]
click at [92, 141] on input "text" at bounding box center [105, 136] width 91 height 20
type input "hiking"
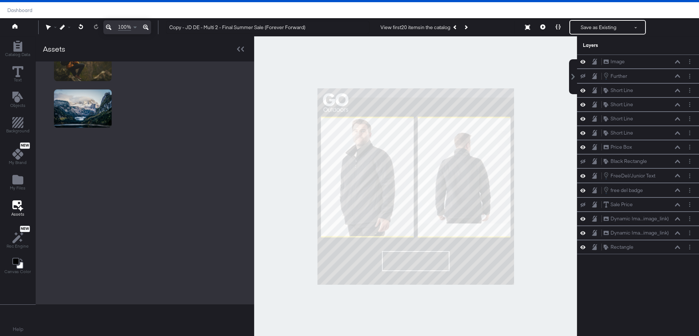
scroll to position [410, 0]
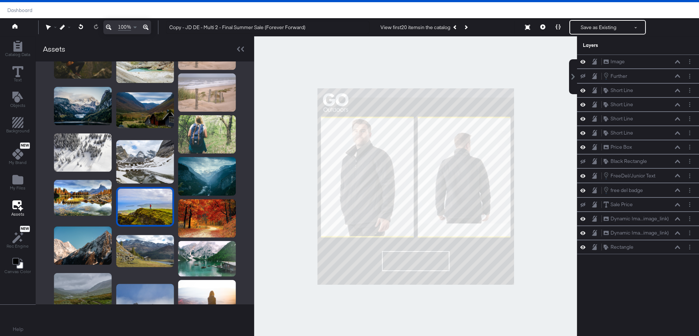
click at [134, 208] on img at bounding box center [145, 207] width 55 height 36
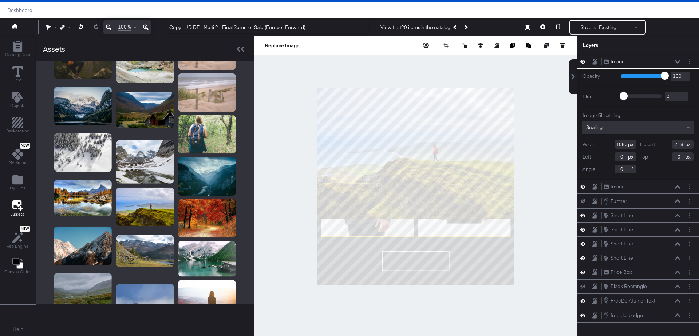
click at [413, 285] on div at bounding box center [415, 186] width 323 height 300
type input "1081"
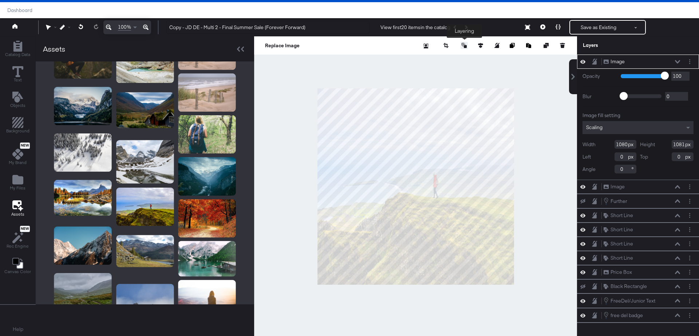
click at [464, 46] on icon at bounding box center [464, 45] width 5 height 5
click at [445, 102] on button "Send to Back" at bounding box center [445, 104] width 56 height 14
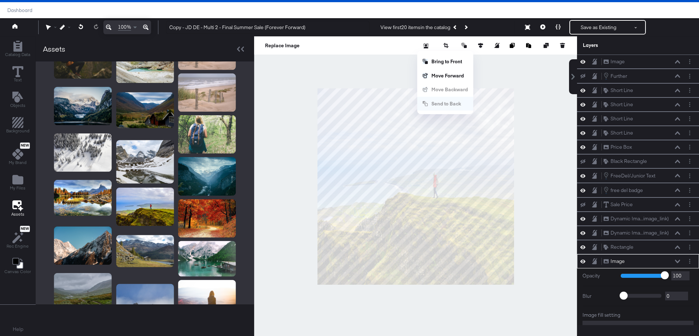
scroll to position [50, 0]
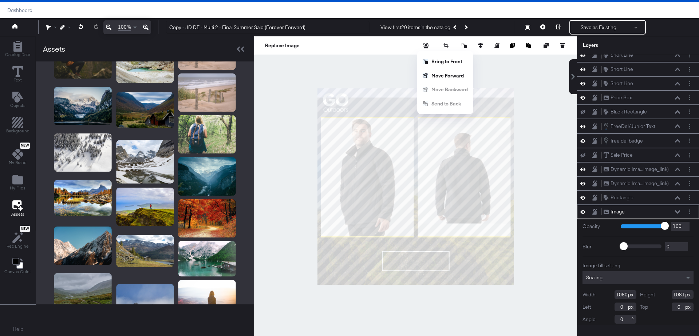
click at [545, 123] on div at bounding box center [415, 186] width 323 height 300
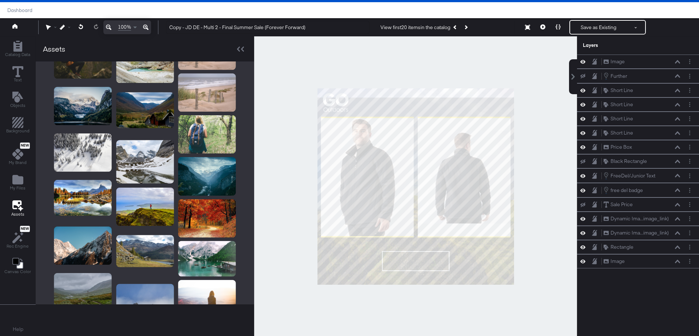
scroll to position [10, 0]
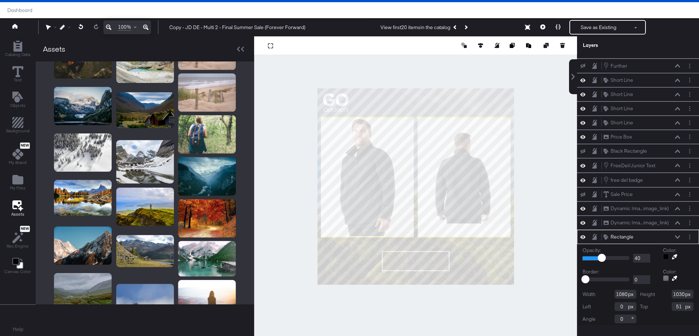
type input "0"
type input "1081"
click at [531, 207] on div at bounding box center [415, 186] width 323 height 300
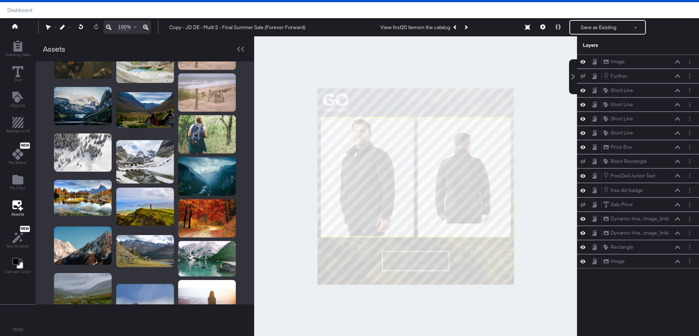
scroll to position [0, 0]
